Goal: Task Accomplishment & Management: Use online tool/utility

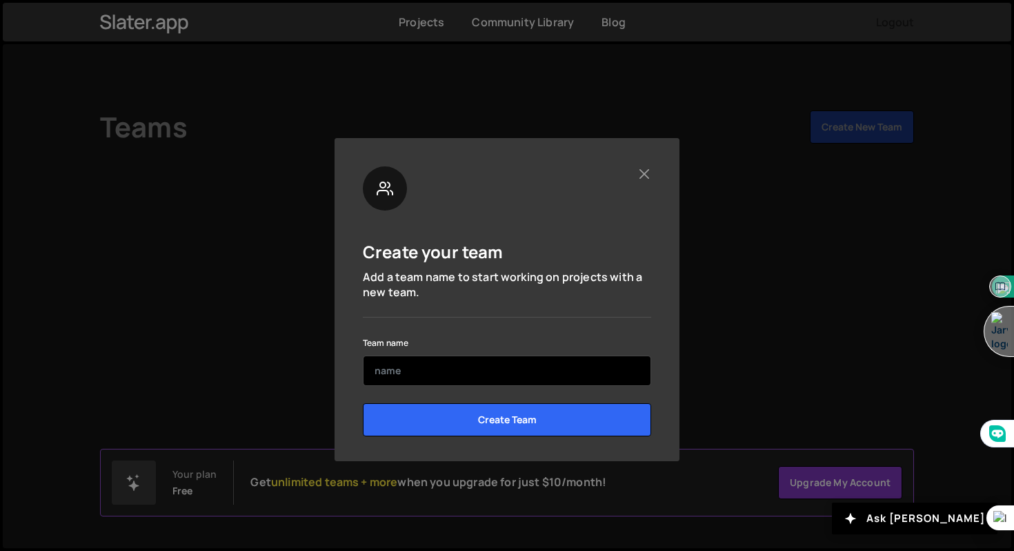
click at [471, 365] on input "text" at bounding box center [507, 370] width 288 height 30
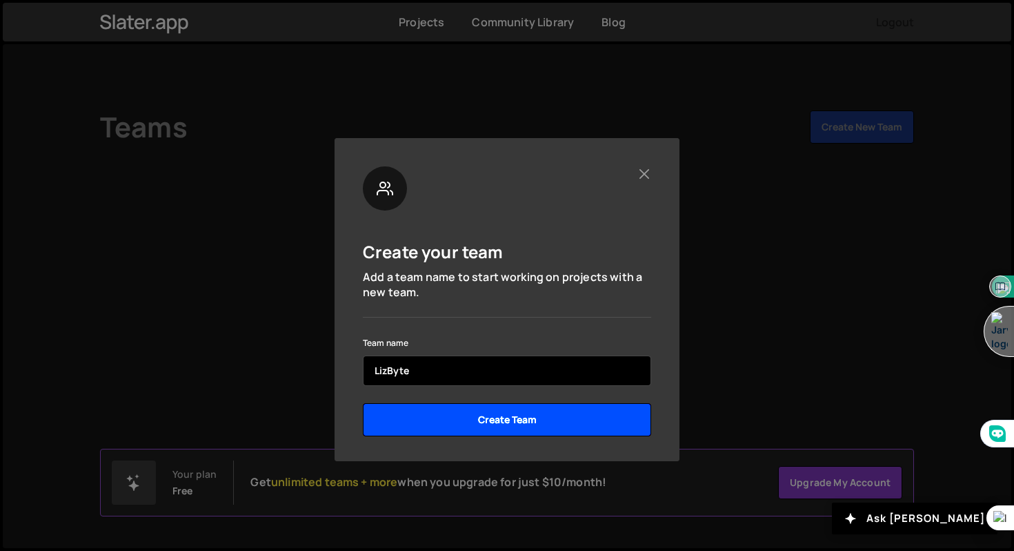
type input "LizByte"
click at [504, 407] on input "Create Team" at bounding box center [507, 419] width 288 height 33
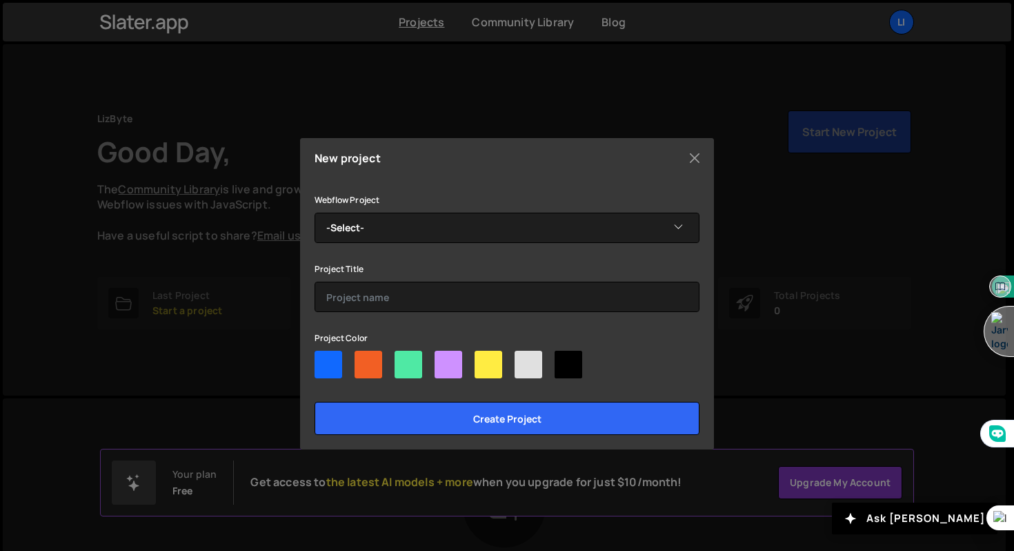
click at [437, 352] on div at bounding box center [449, 364] width 28 height 28
click at [437, 352] on input"] "radio" at bounding box center [439, 354] width 9 height 9
radio input"] "true"
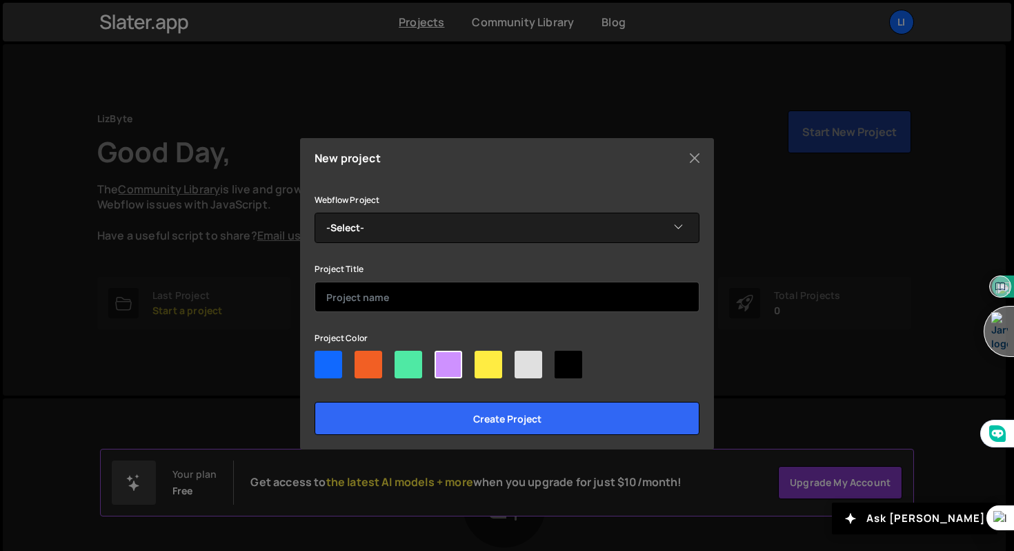
click at [427, 299] on input "text" at bounding box center [507, 296] width 385 height 30
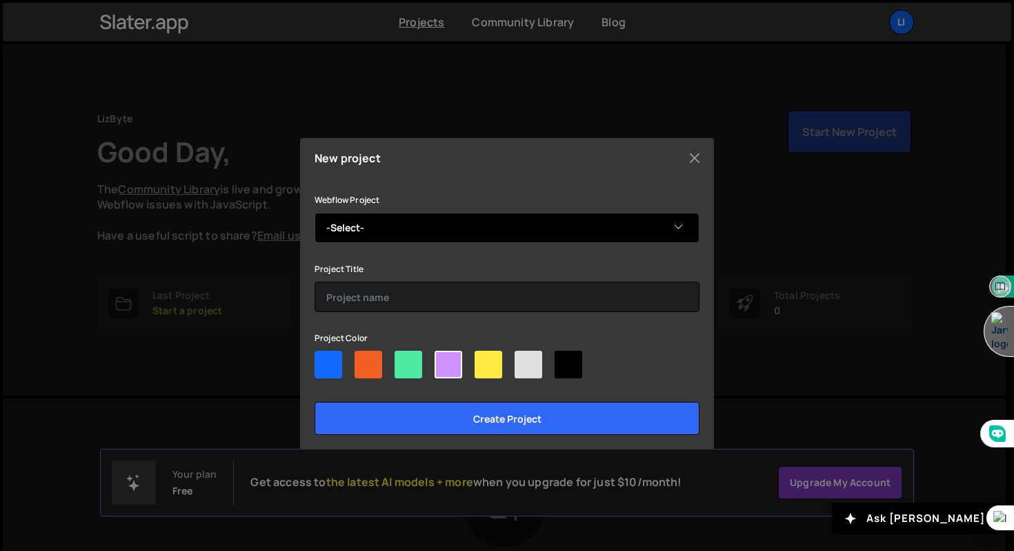
click at [437, 239] on select "-Select- Liz Byte" at bounding box center [507, 227] width 385 height 30
select select "68d75c79338fa0244b095a3f"
click at [315, 212] on select "-Select- Liz Byte" at bounding box center [507, 227] width 385 height 30
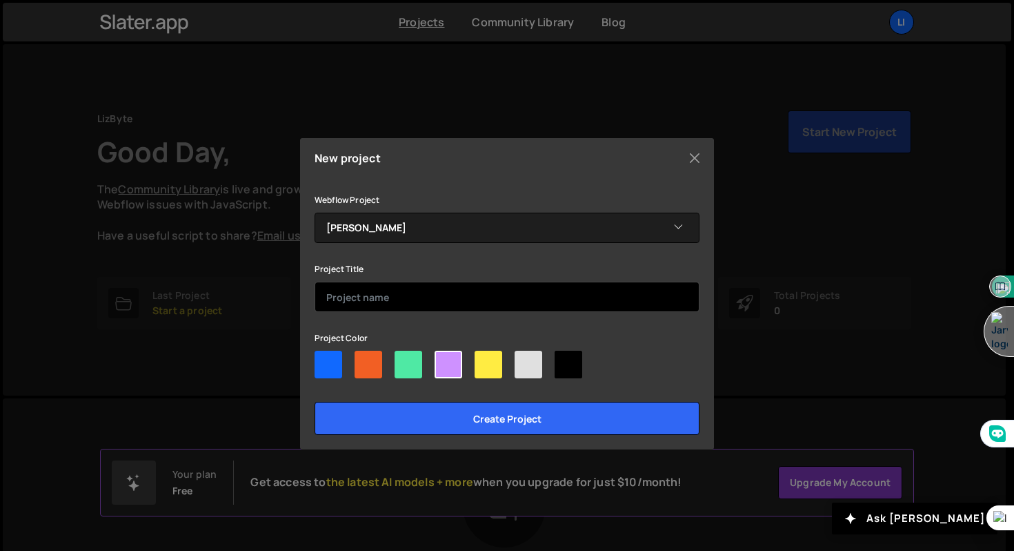
click at [419, 294] on input "text" at bounding box center [507, 296] width 385 height 30
type input "Pre-Launch / Launch"
click at [357, 348] on div "Project Color" at bounding box center [507, 356] width 385 height 55
click at [495, 373] on div at bounding box center [489, 364] width 28 height 28
click at [484, 359] on input"] "radio" at bounding box center [479, 354] width 9 height 9
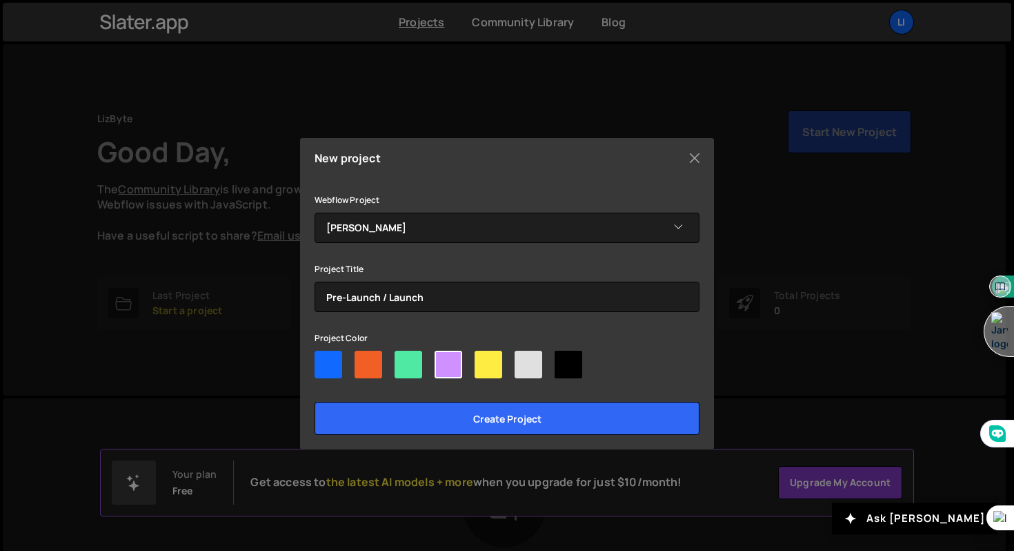
radio input"] "true"
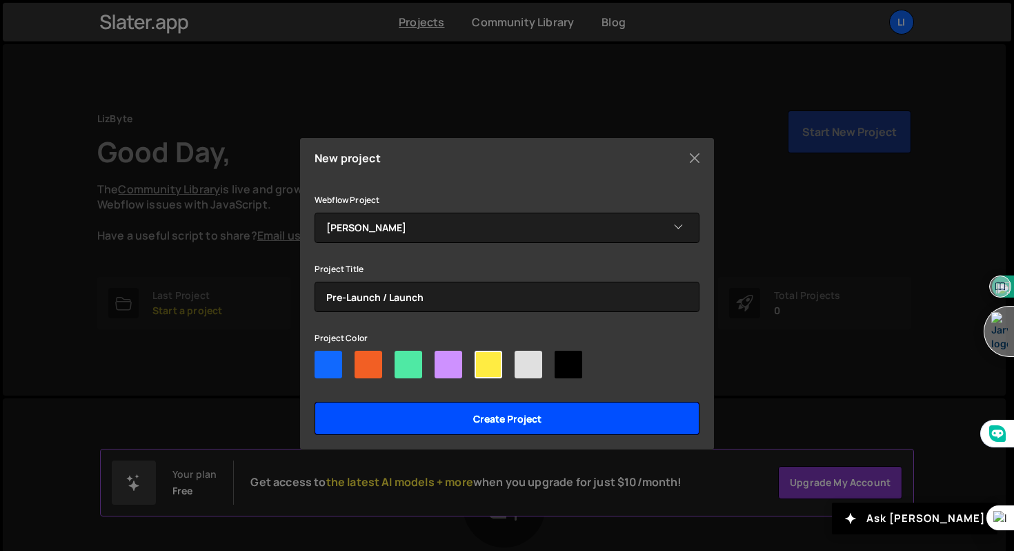
click at [492, 413] on input "Create project" at bounding box center [507, 418] width 385 height 33
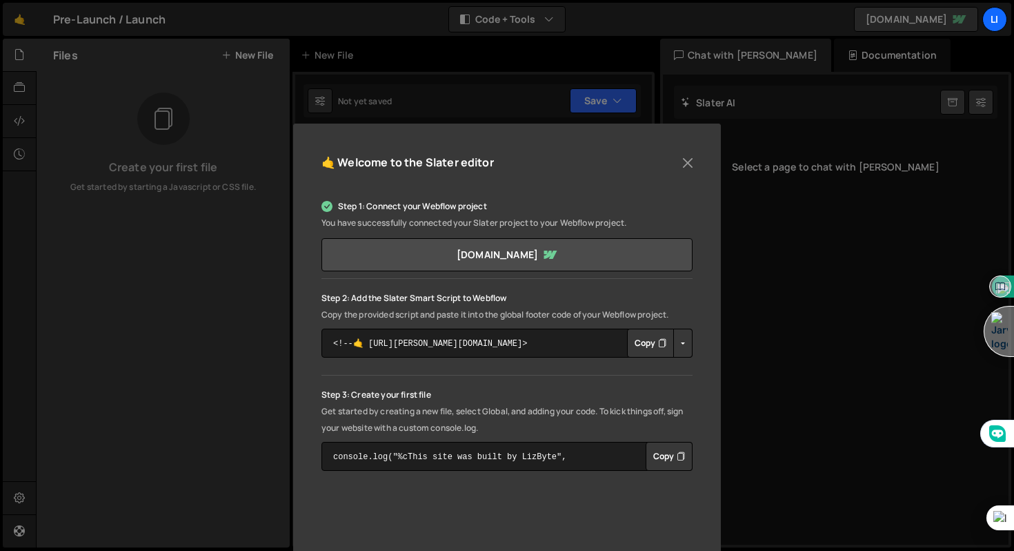
scroll to position [28, 0]
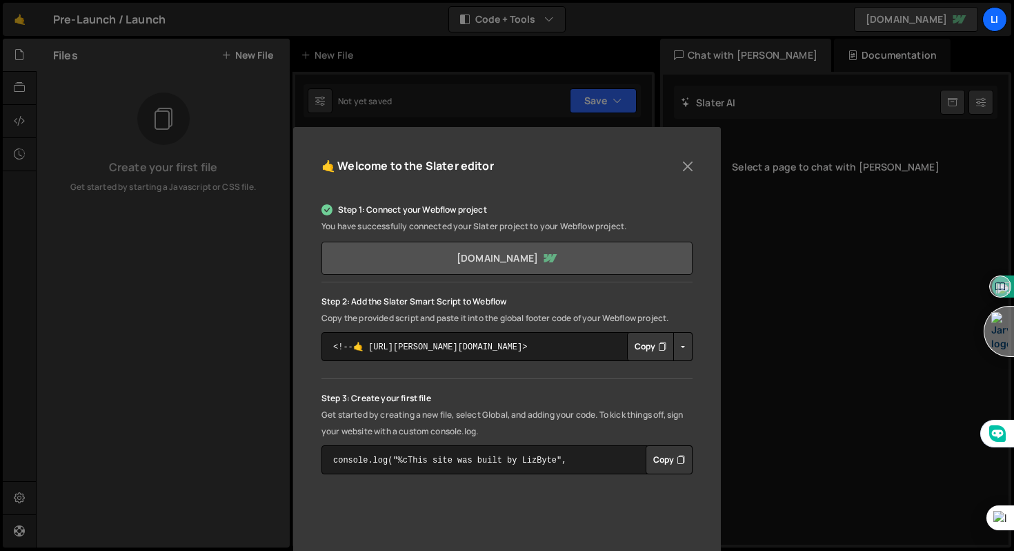
click at [557, 263] on link "[DOMAIN_NAME]" at bounding box center [506, 257] width 371 height 33
click at [678, 340] on button "Button group with nested dropdown" at bounding box center [682, 346] width 19 height 29
click at [645, 351] on button "Copy" at bounding box center [650, 346] width 47 height 29
click at [642, 111] on div "🤙 Welcome to the [PERSON_NAME] editor Step 1: Connect your Webflow project You …" at bounding box center [507, 275] width 1014 height 551
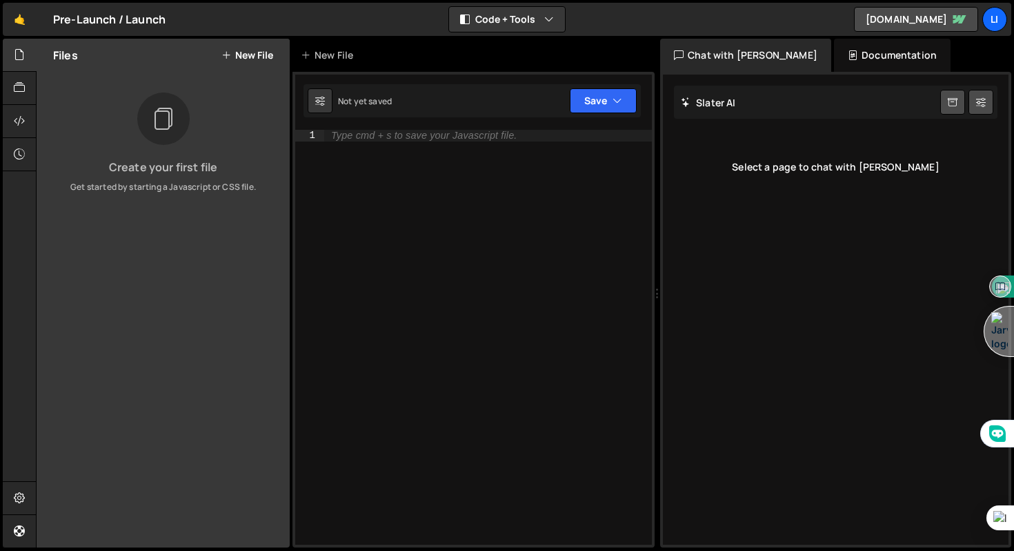
click at [237, 56] on button "New File" at bounding box center [247, 55] width 52 height 11
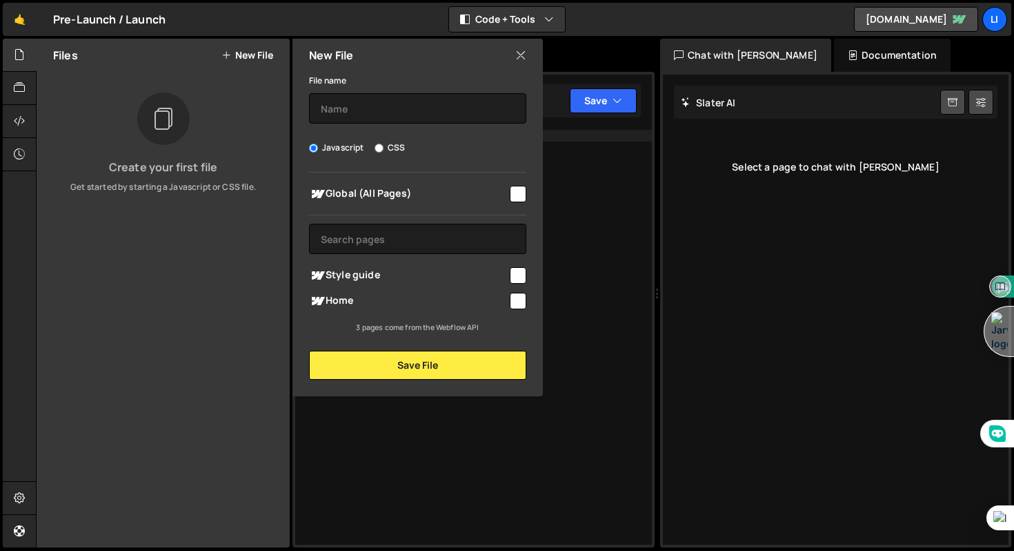
click at [224, 210] on div "Files New File Create your first file Get started by starting a Javascript or C…" at bounding box center [163, 293] width 253 height 508
